Goal: Transaction & Acquisition: Purchase product/service

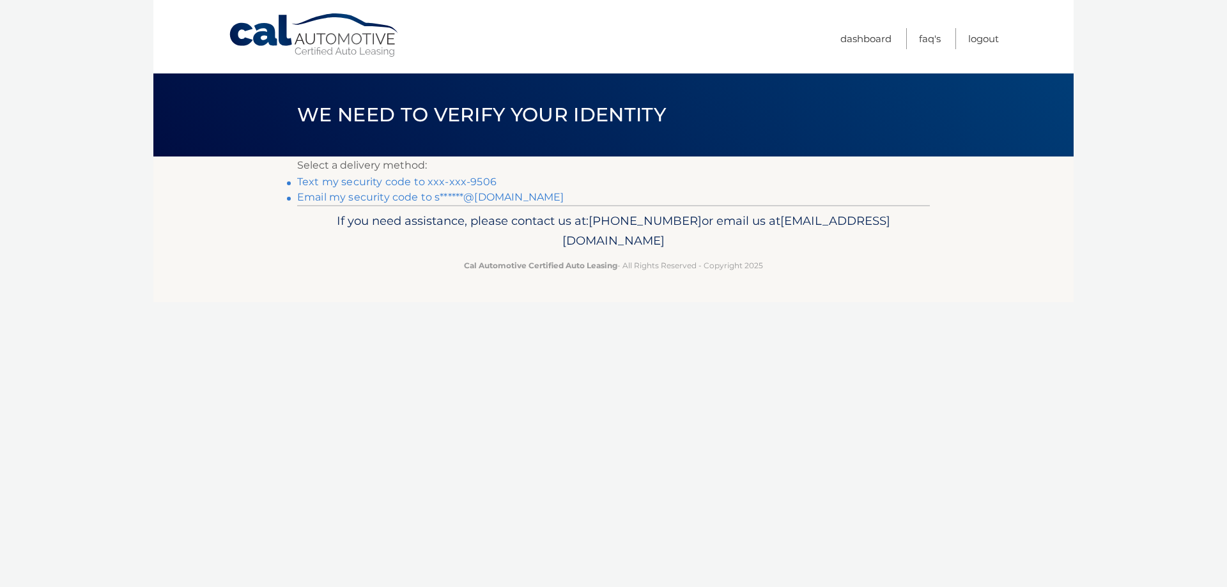
click at [378, 182] on link "Text my security code to xxx-xxx-9506" at bounding box center [396, 182] width 199 height 12
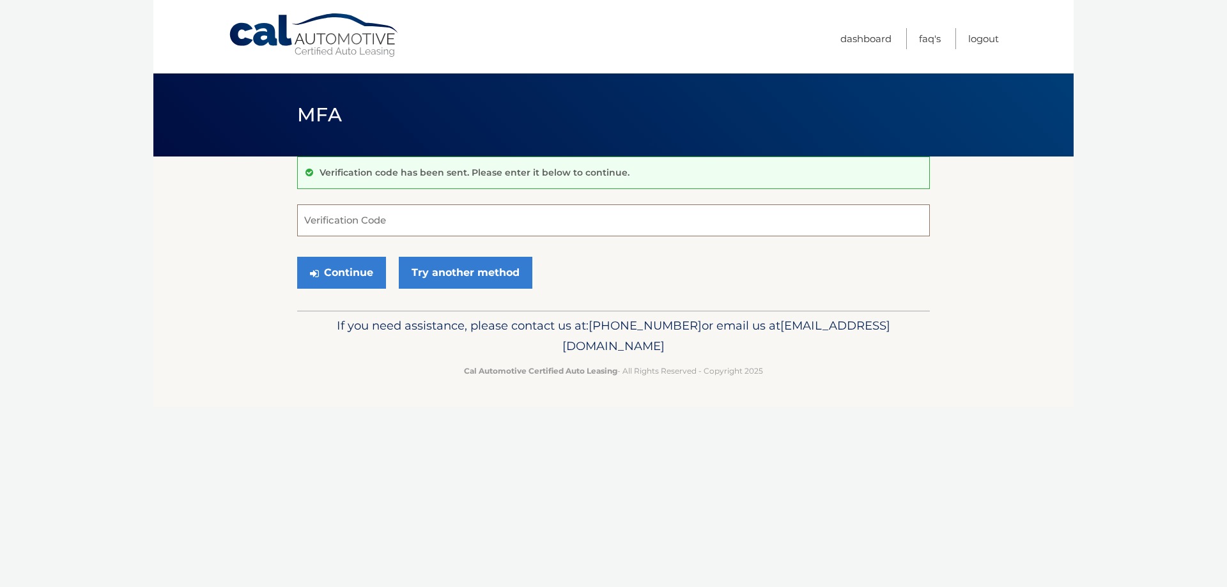
click at [362, 221] on input "Verification Code" at bounding box center [613, 221] width 633 height 32
click at [380, 225] on input "Verification Code" at bounding box center [613, 221] width 633 height 32
click at [401, 222] on input "Verification Code" at bounding box center [613, 221] width 633 height 32
type input "840313"
click at [333, 283] on button "Continue" at bounding box center [341, 273] width 89 height 32
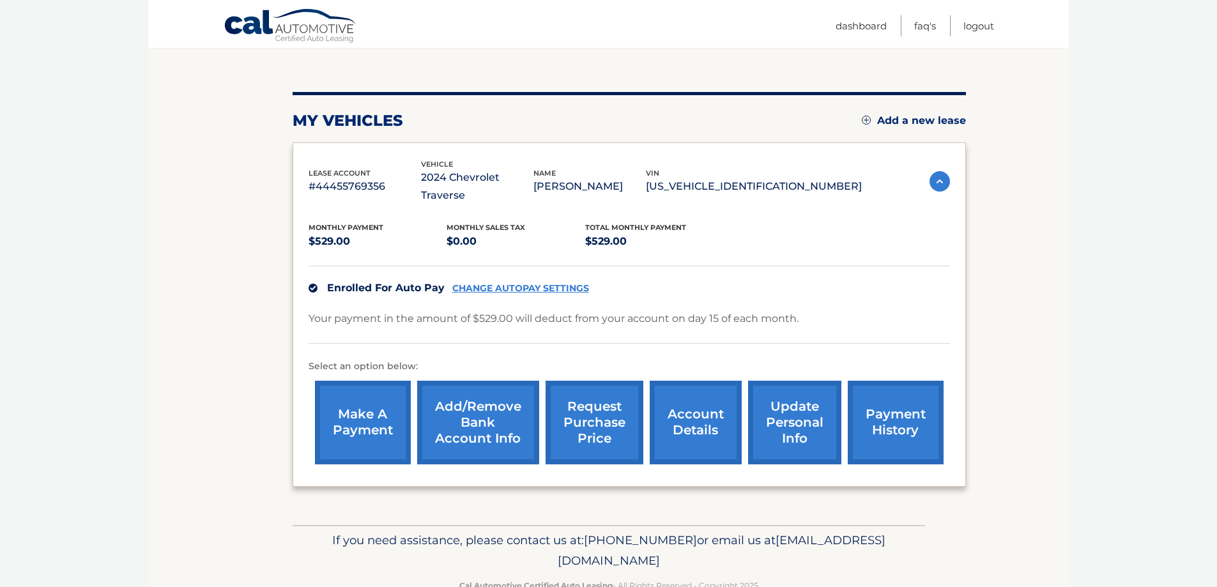
scroll to position [128, 0]
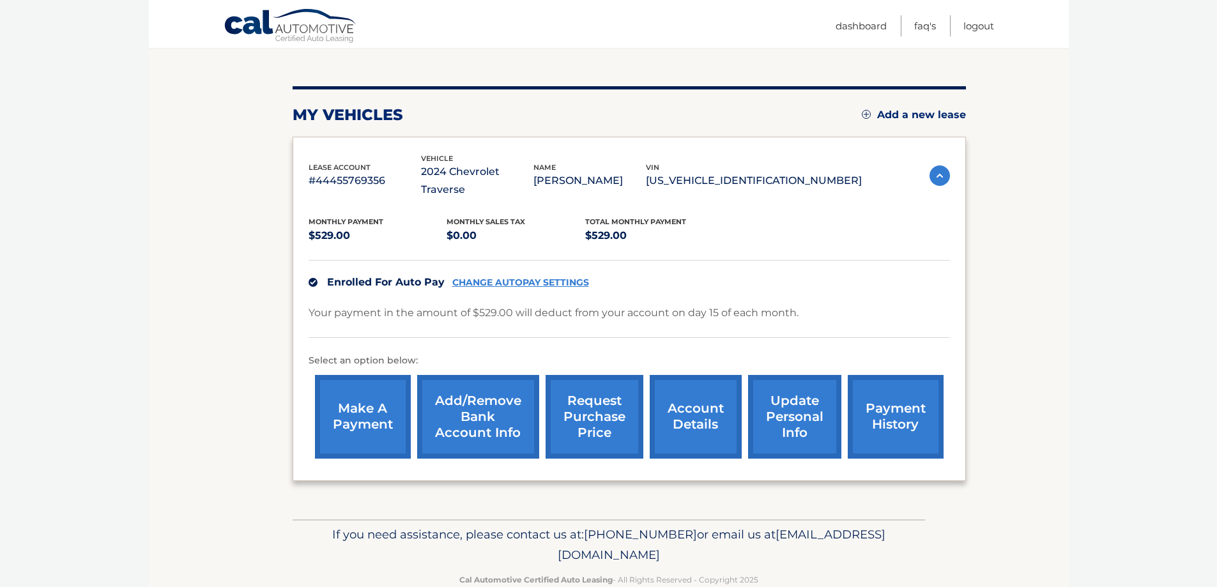
click at [553, 277] on link "CHANGE AUTOPAY SETTINGS" at bounding box center [520, 282] width 137 height 11
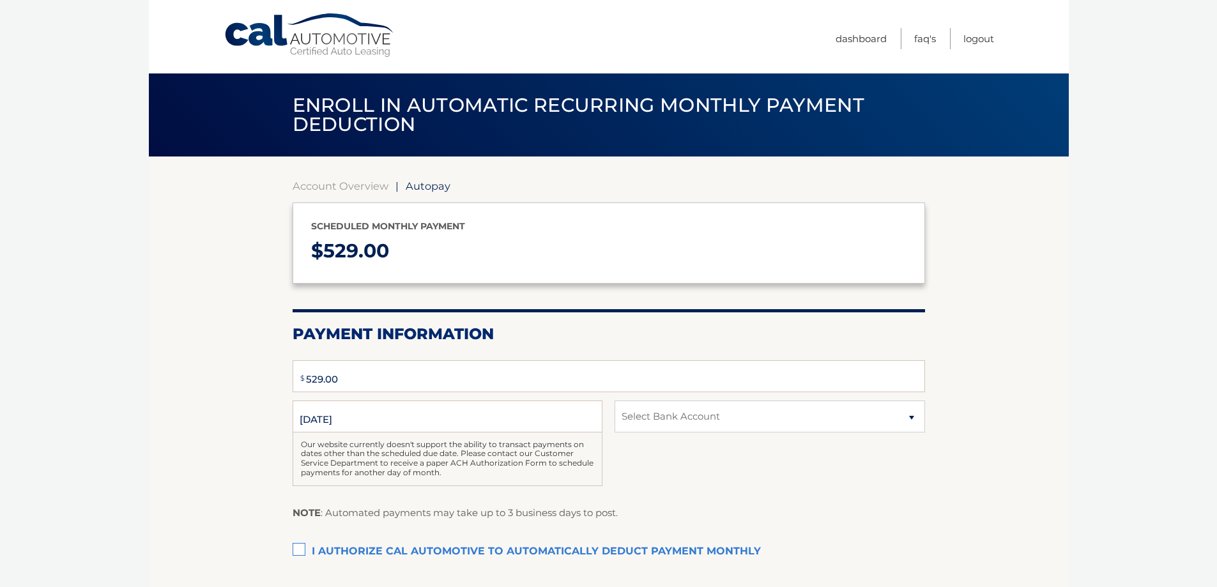
type input "529"
select select "MDhjZDZiNzYtNDhjNC00ZDBkLWJjMjEtOGExYzNlMWZlNGQy"
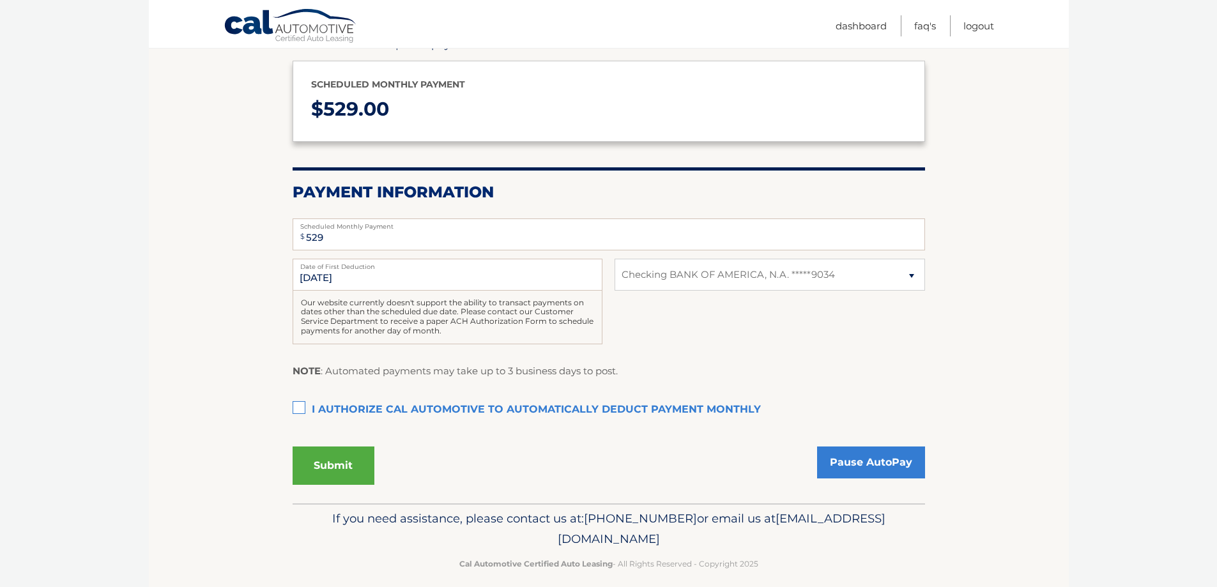
scroll to position [155, 0]
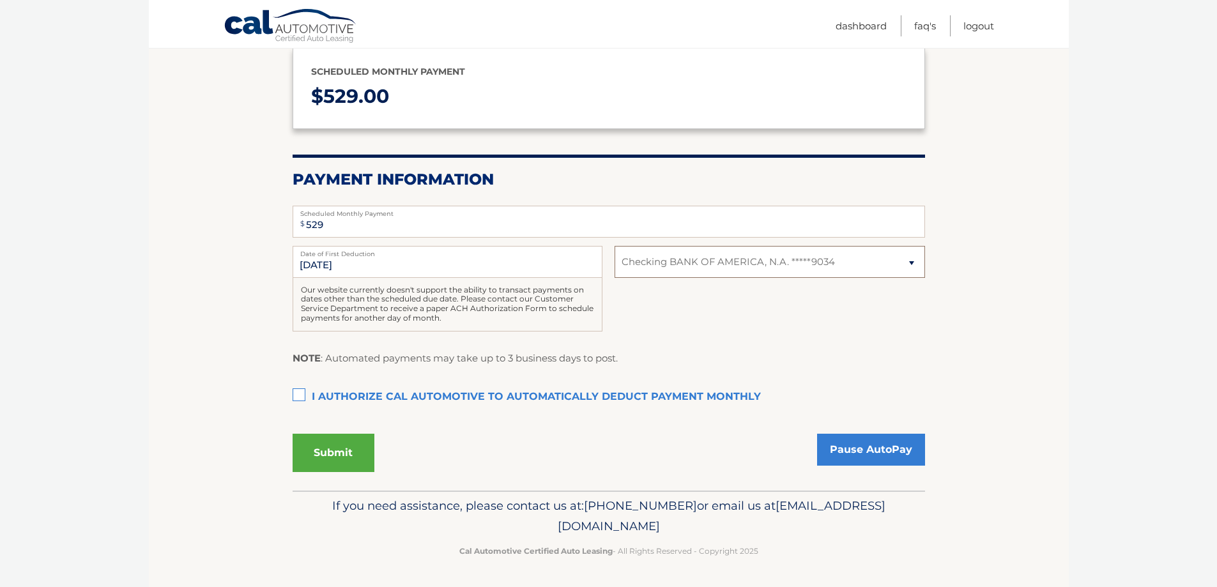
click at [833, 275] on select "Select Bank Account Checking BANK OF AMERICA, N.A. *****9034" at bounding box center [770, 262] width 310 height 32
click at [1026, 320] on section "Account Overview | Autopay Scheduled monthly payment $ 529.00 Payment Informati…" at bounding box center [609, 246] width 920 height 489
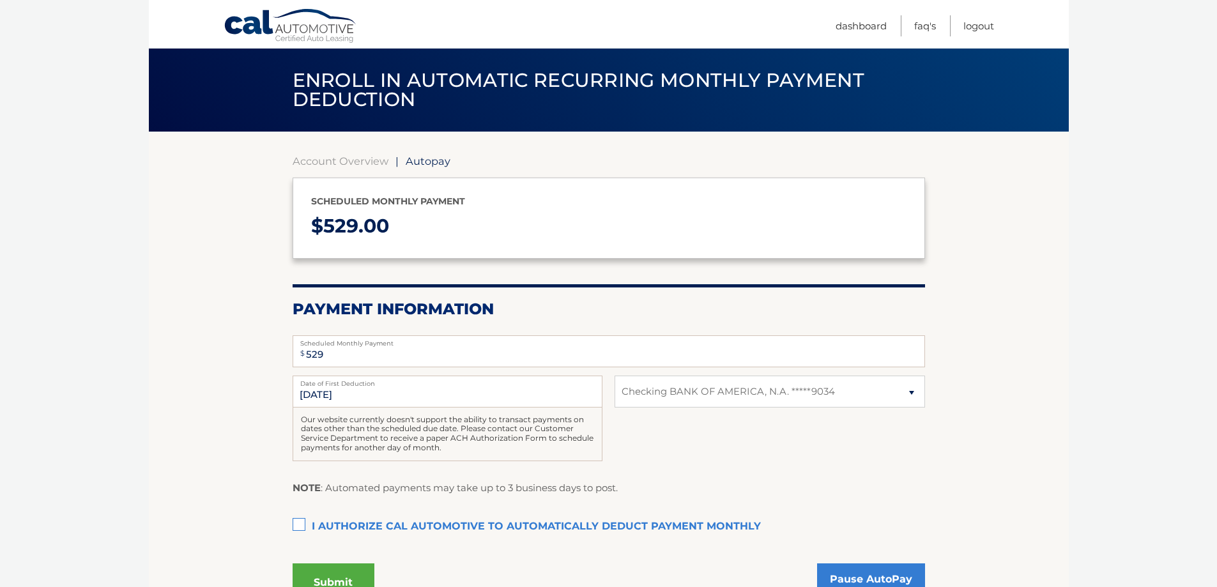
scroll to position [0, 0]
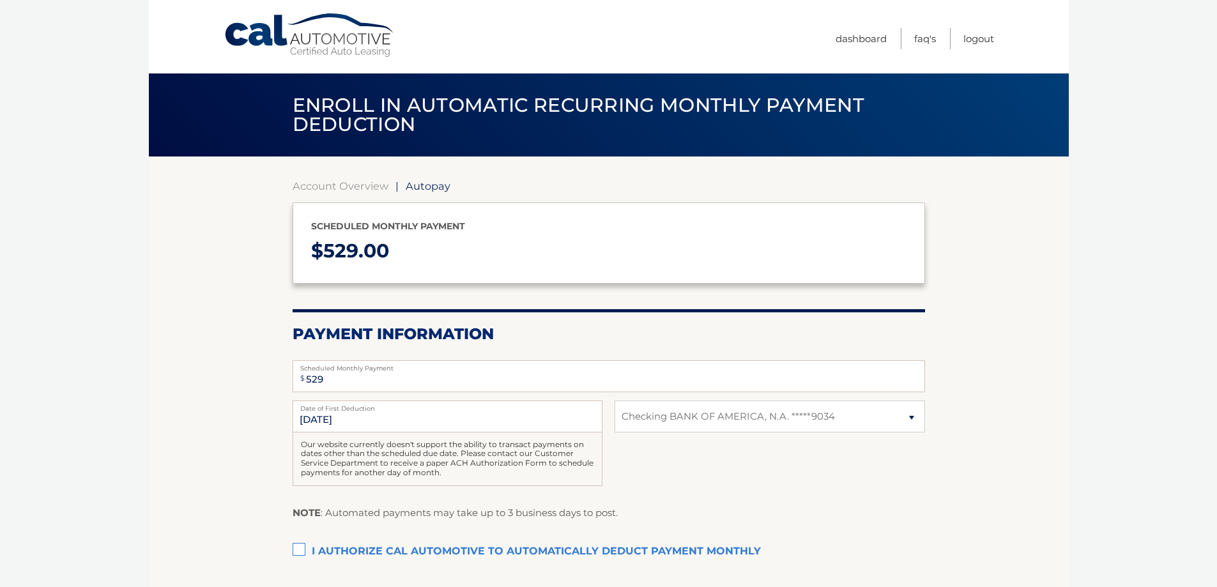
click at [1060, 365] on section "Account Overview | Autopay Scheduled monthly payment $ 529.00 Payment Informati…" at bounding box center [609, 401] width 920 height 489
click at [916, 38] on link "FAQ's" at bounding box center [926, 38] width 22 height 21
select select "MDhjZDZiNzYtNDhjNC00ZDBkLWJjMjEtOGExYzNlMWZlNGQy"
click at [331, 185] on link "Account Overview" at bounding box center [341, 186] width 96 height 13
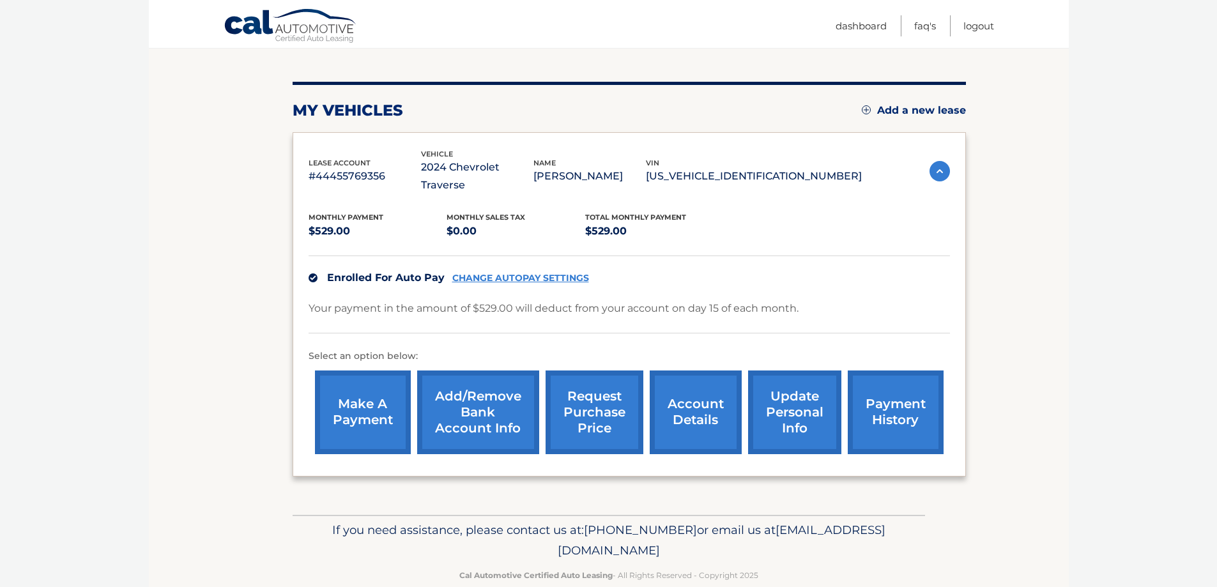
scroll to position [139, 0]
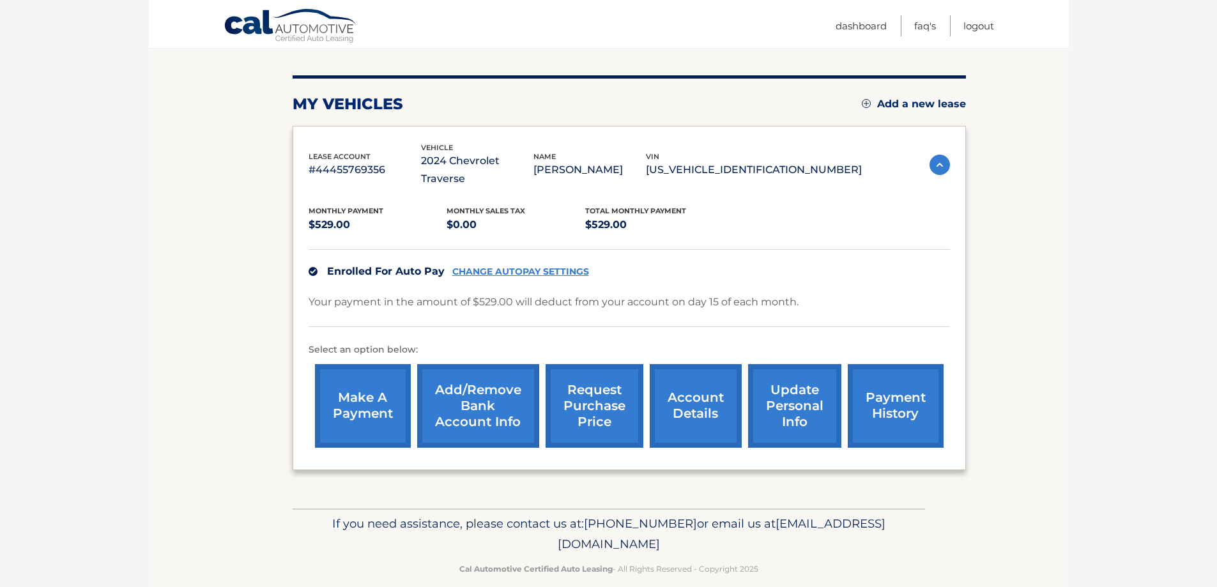
click at [384, 406] on link "make a payment" at bounding box center [363, 406] width 96 height 84
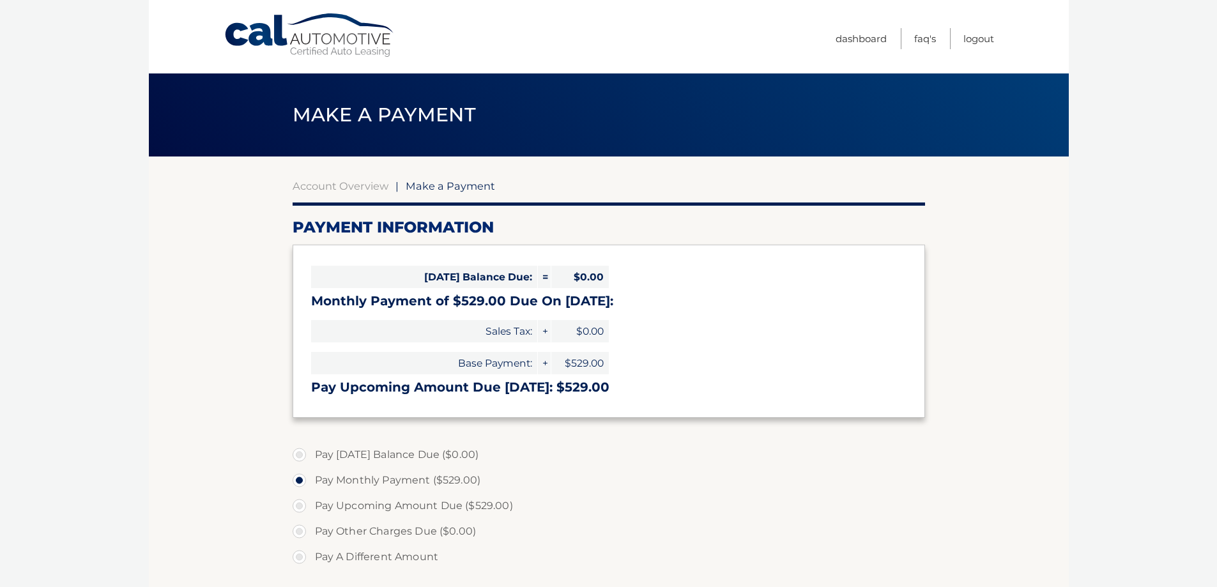
select select "MDhjZDZiNzYtNDhjNC00ZDBkLWJjMjEtOGExYzNlMWZlNGQy"
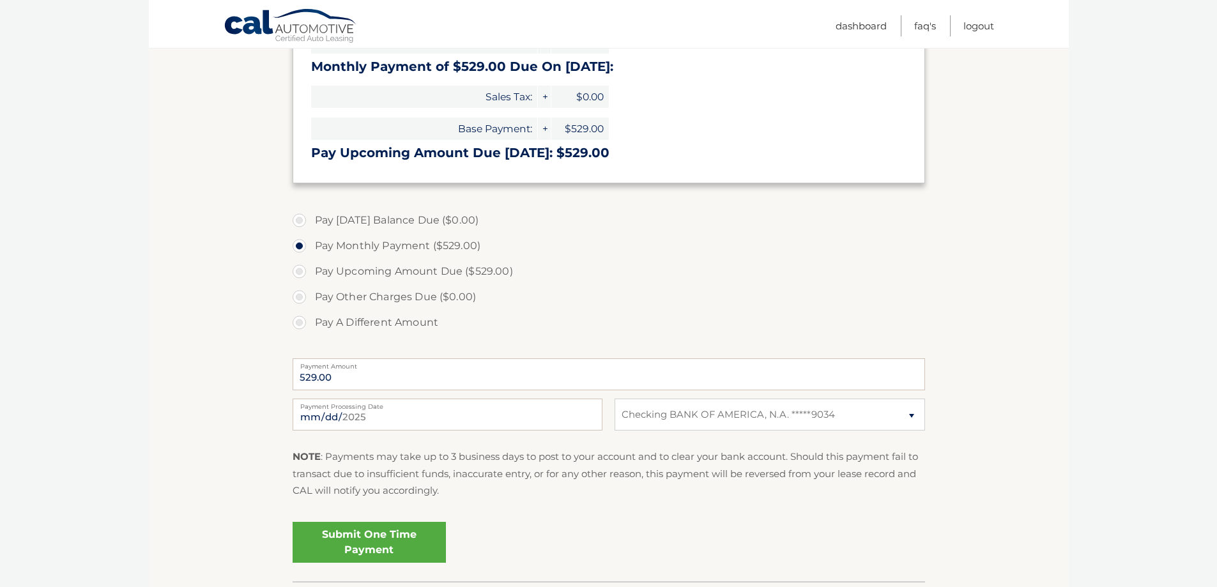
scroll to position [320, 0]
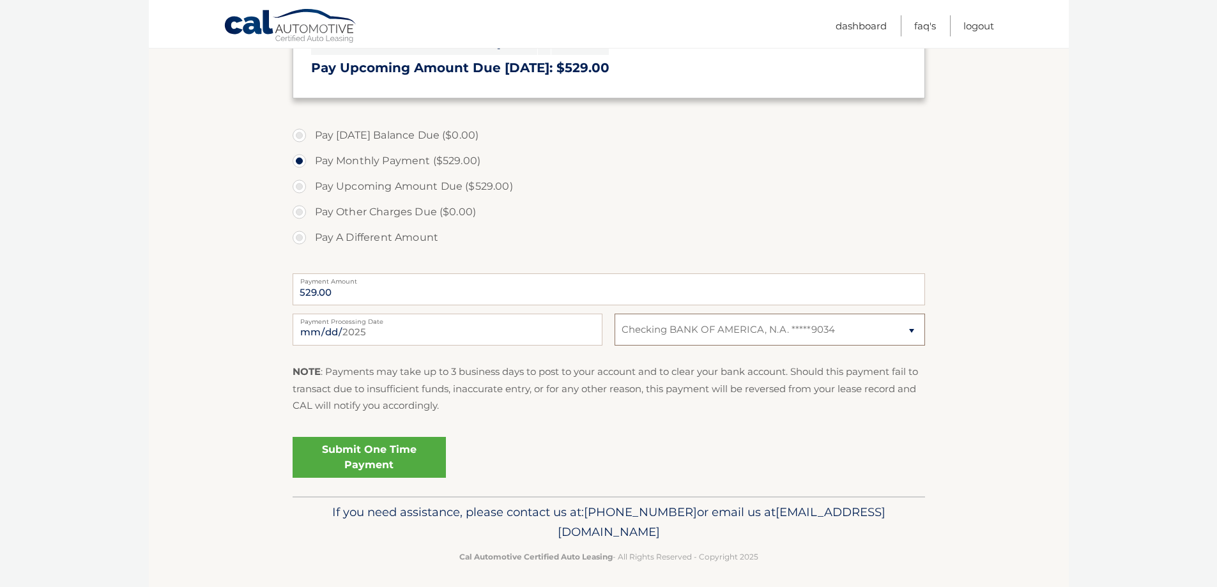
click at [835, 331] on select "Select Bank Account Checking BANK OF AMERICA, N.A. *****9034" at bounding box center [770, 330] width 310 height 32
click at [615, 314] on select "Select Bank Account Checking BANK OF AMERICA, N.A. *****9034" at bounding box center [770, 330] width 310 height 32
click at [785, 330] on select "Select Bank Account Checking BANK OF AMERICA, N.A. *****9034" at bounding box center [770, 330] width 310 height 32
select select "MDhjZDZiNzYtNDhjNC00ZDBkLWJjMjEtOGExYzNlMWZlNGQy"
click at [615, 314] on select "Select Bank Account Checking BANK OF AMERICA, N.A. *****9034" at bounding box center [770, 330] width 310 height 32
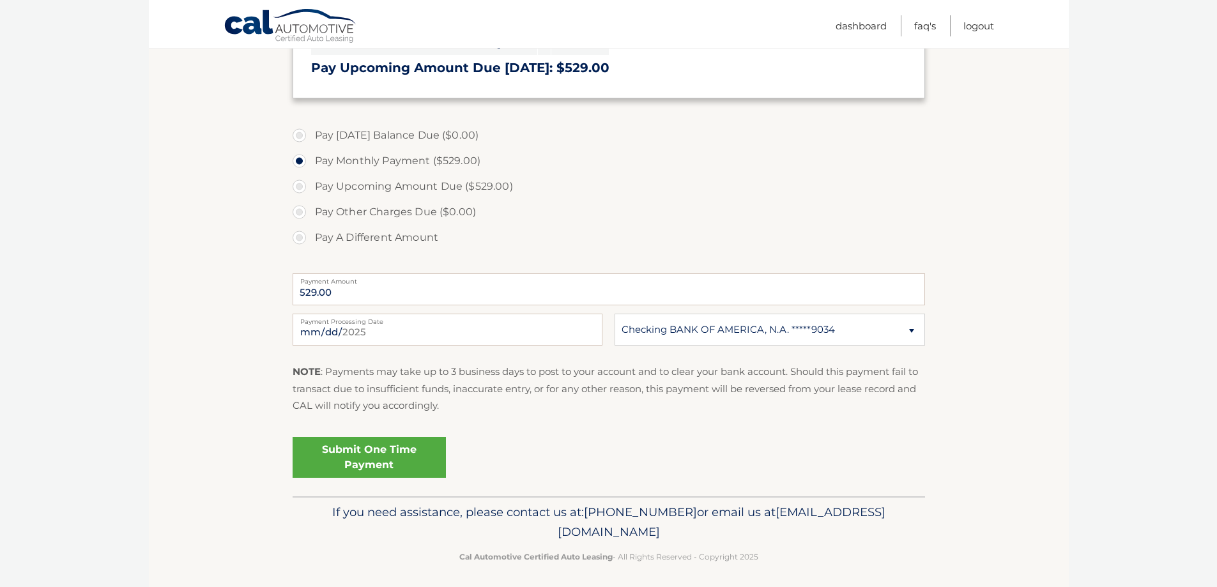
click at [1022, 328] on section "Account Overview | Make a Payment Payment Information [DATE] Balance Due: = $0.…" at bounding box center [609, 167] width 920 height 660
